Goal: Information Seeking & Learning: Understand process/instructions

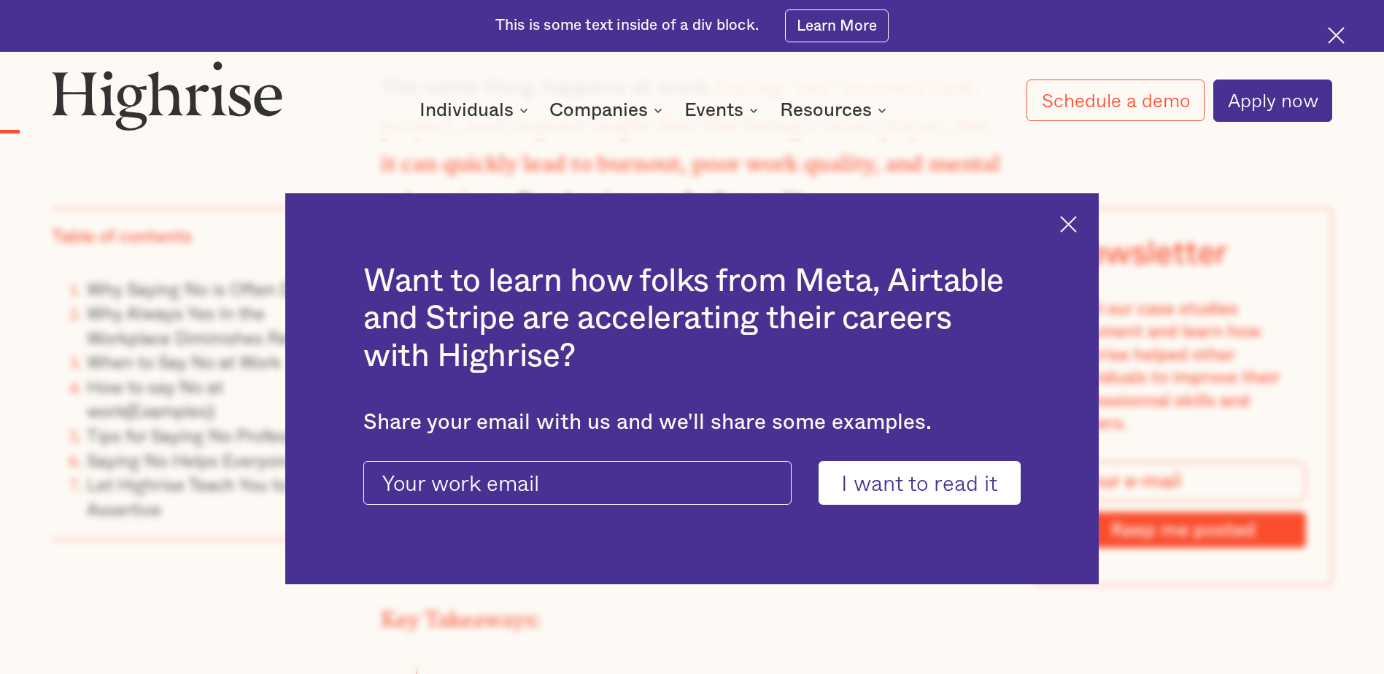
scroll to position [1605, 0]
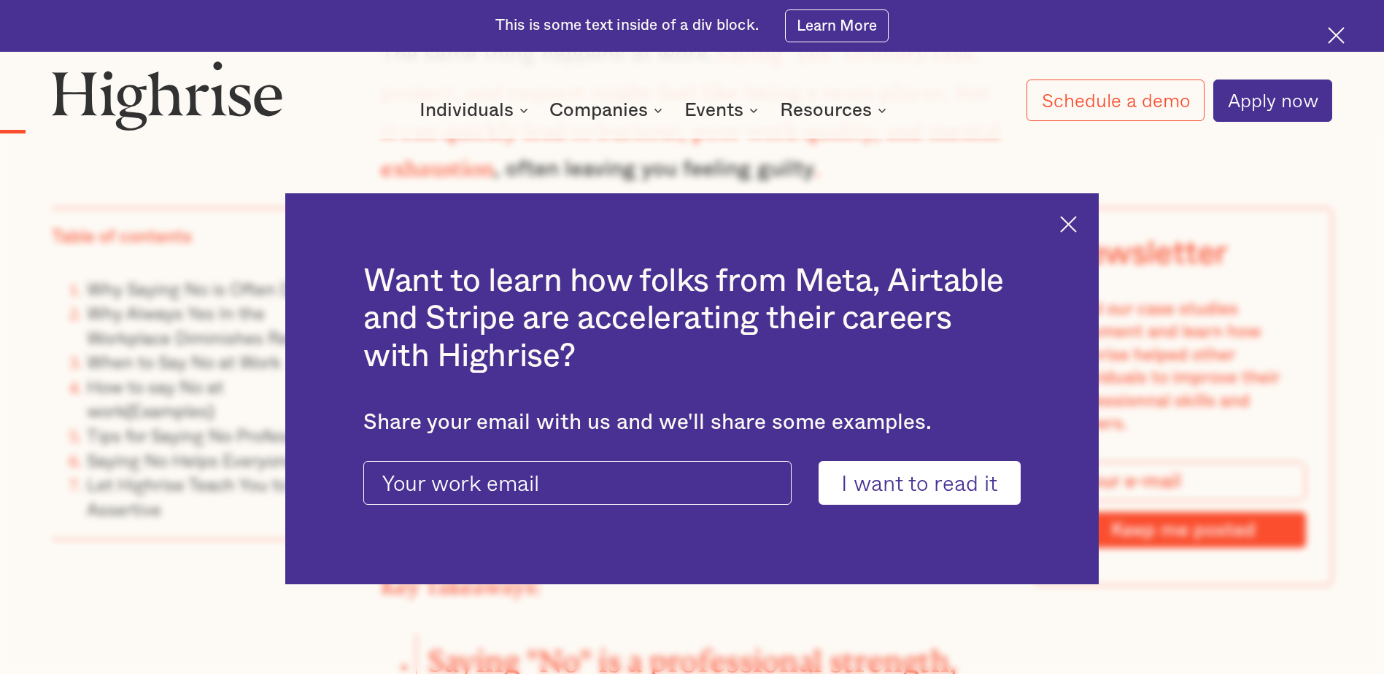
drag, startPoint x: 1080, startPoint y: 212, endPoint x: 1068, endPoint y: 220, distance: 14.2
click at [1079, 212] on div "Want to learn how folks from Meta, Airtable and Stripe are accelerating their c…" at bounding box center [691, 389] width 813 height 392
click at [1075, 226] on img at bounding box center [1068, 224] width 17 height 17
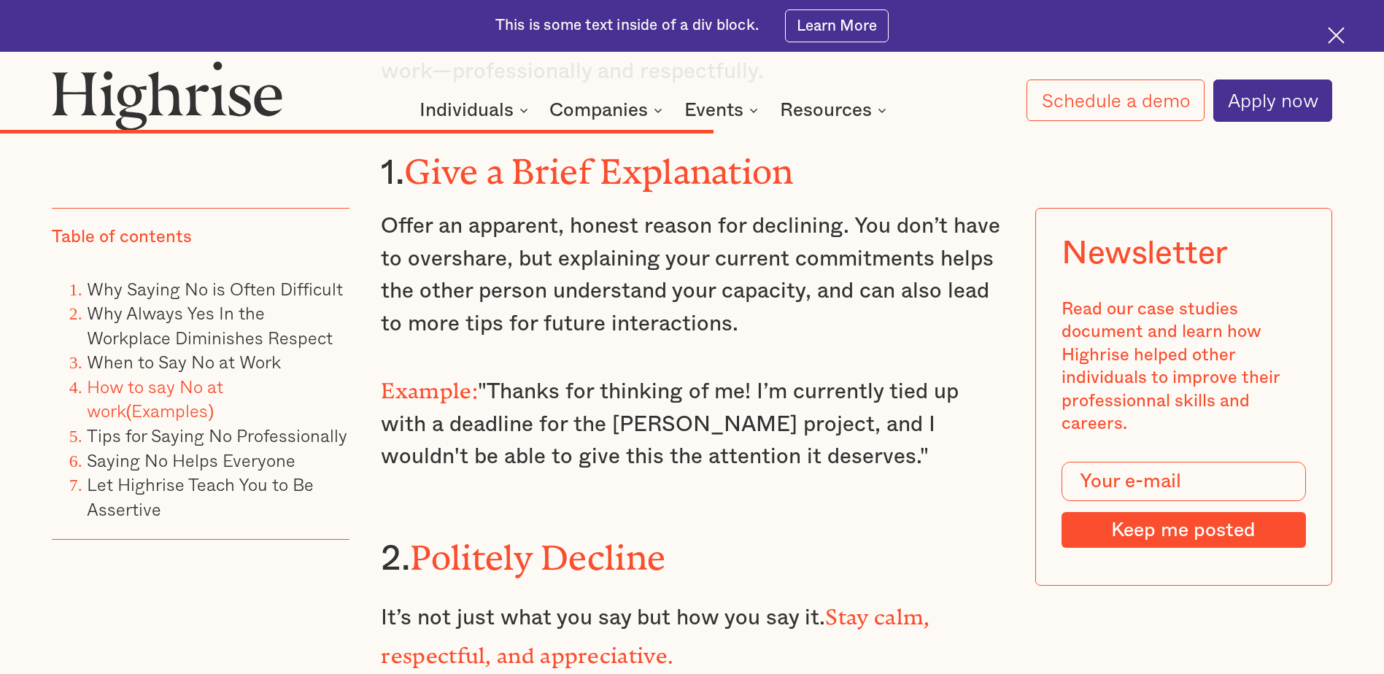
scroll to position [9924, 0]
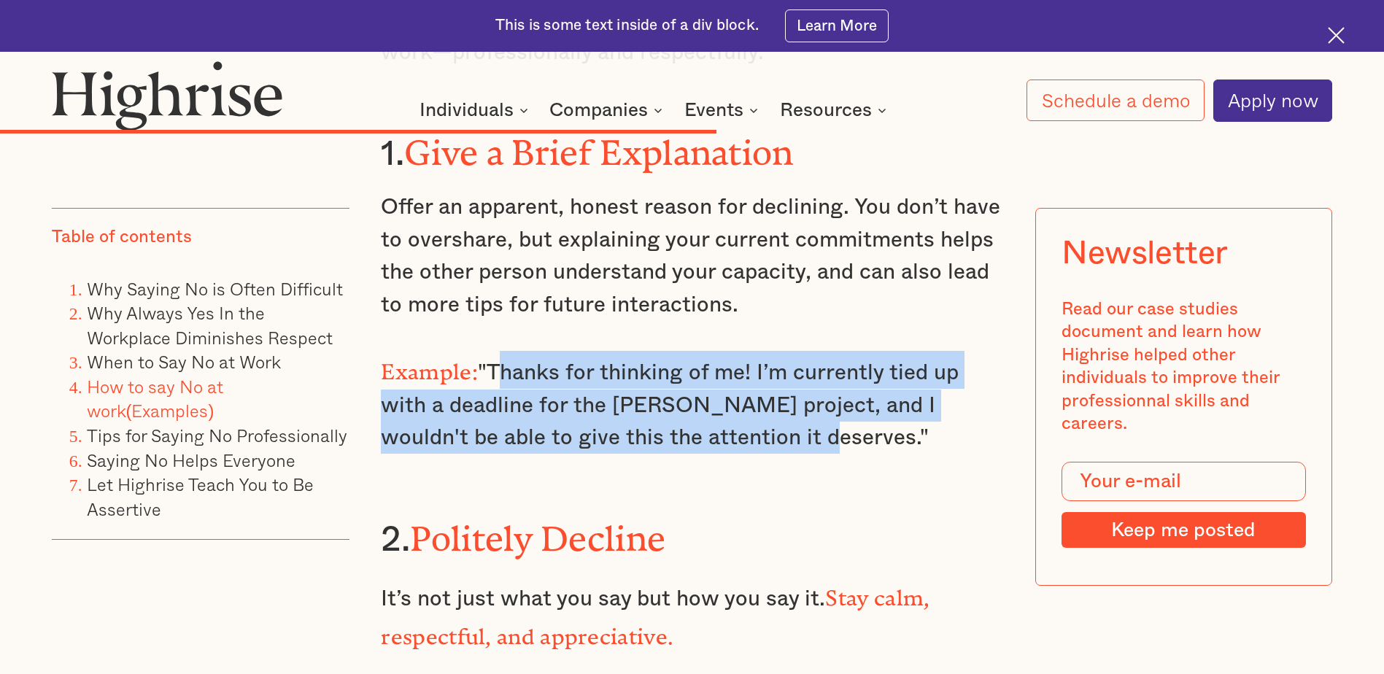
drag, startPoint x: 711, startPoint y: 239, endPoint x: 486, endPoint y: 172, distance: 235.1
click at [486, 351] on p "Example: "Thanks for thinking of me! I’m currently tied up with a deadline for …" at bounding box center [692, 402] width 622 height 103
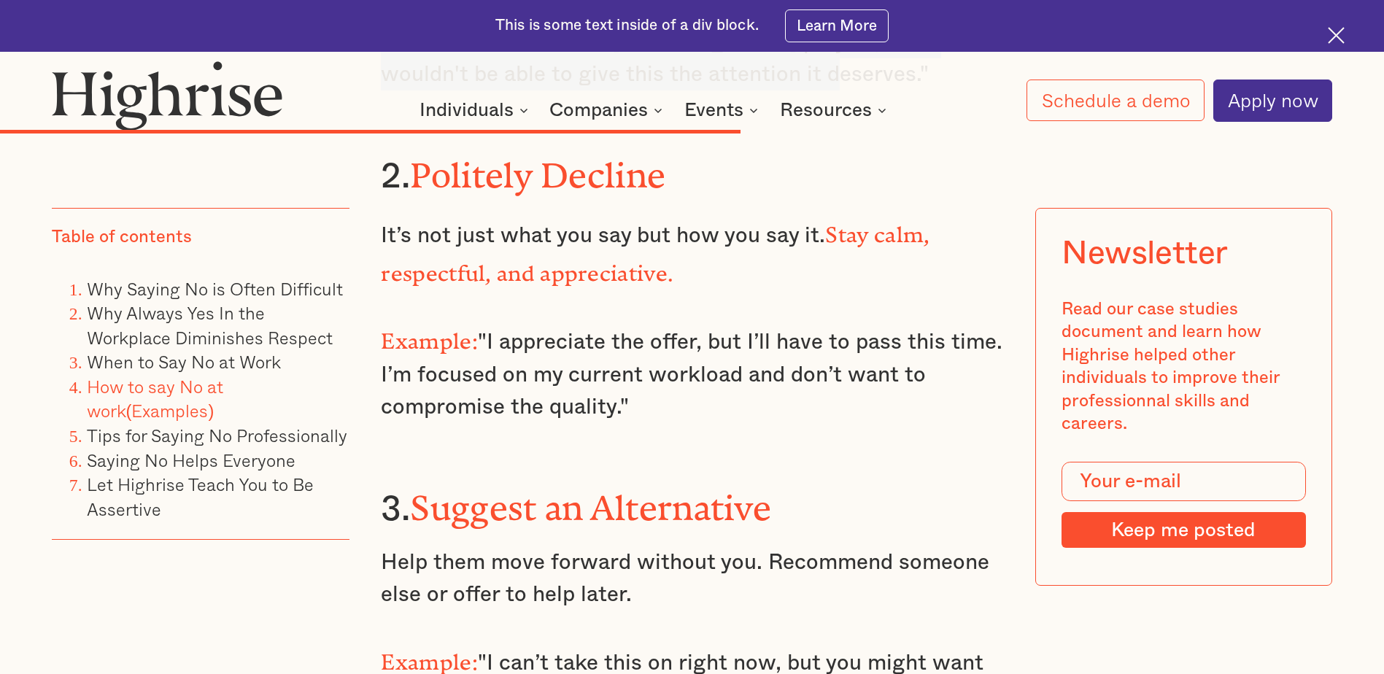
scroll to position [10289, 0]
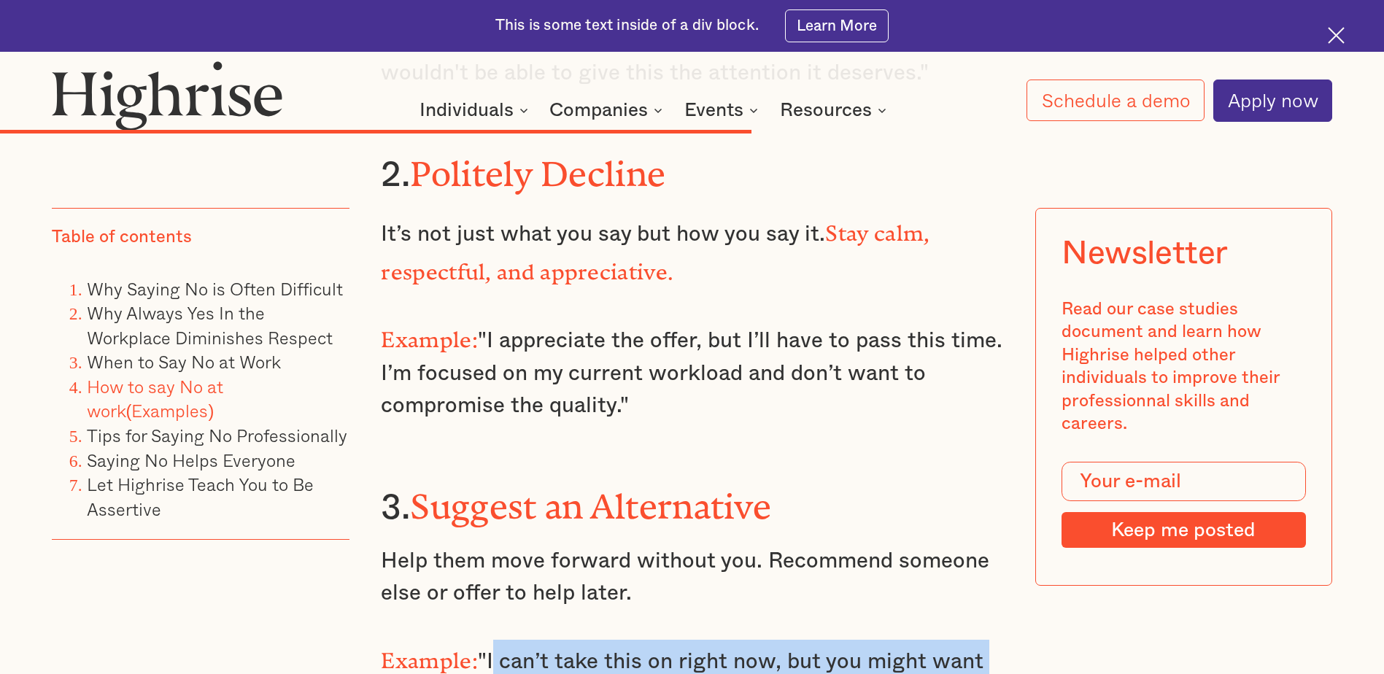
drag, startPoint x: 448, startPoint y: 493, endPoint x: 489, endPoint y: 428, distance: 76.7
copy p "I can’t take this on right now, but you might want to check with [PERSON_NAME]—…"
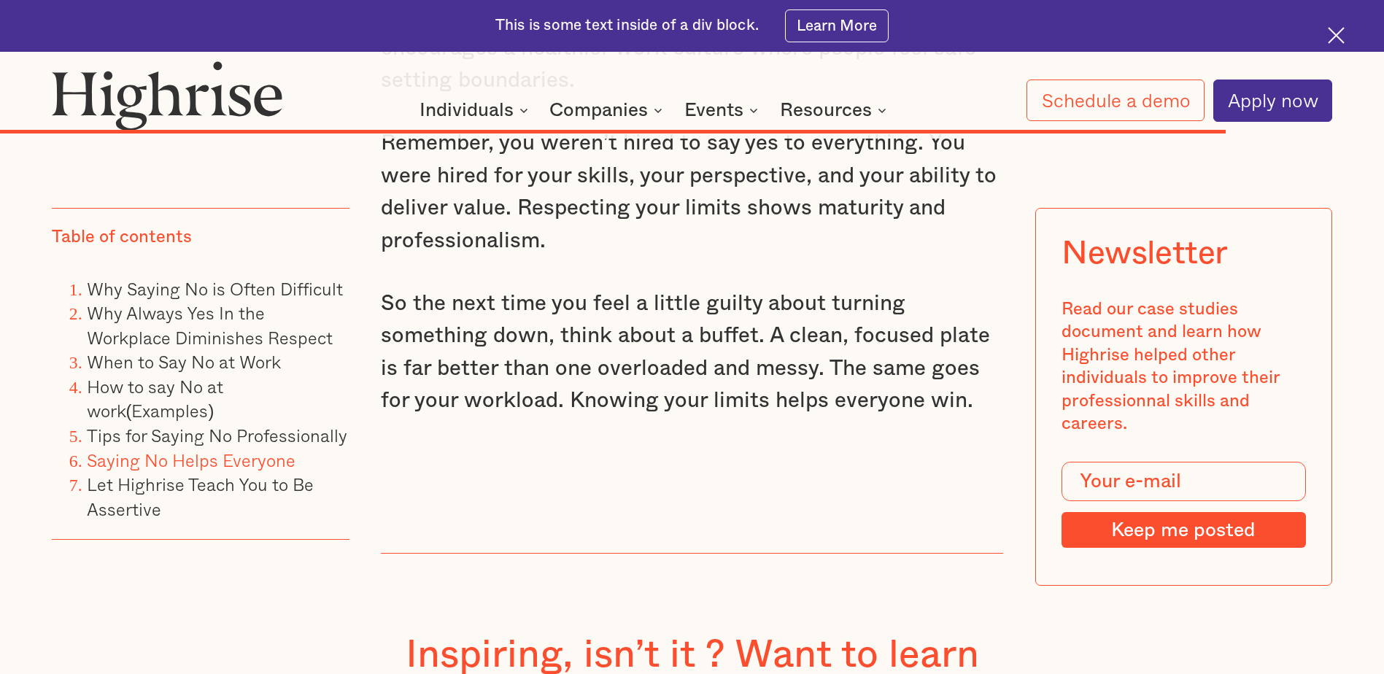
scroll to position [16127, 0]
